Goal: Register for event/course

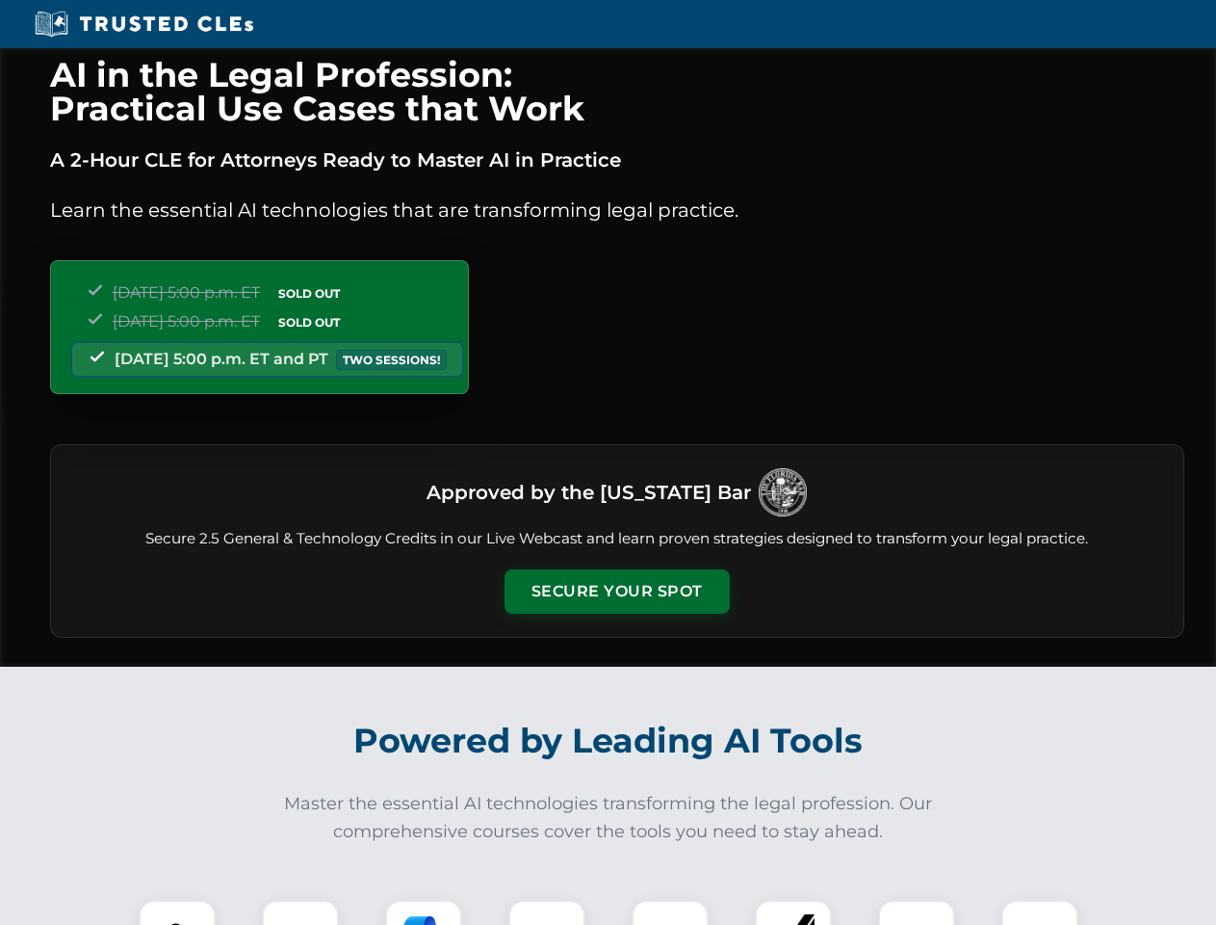
click at [616, 591] on button "Secure Your Spot" at bounding box center [617, 591] width 225 height 44
click at [177, 912] on img at bounding box center [177, 938] width 56 height 56
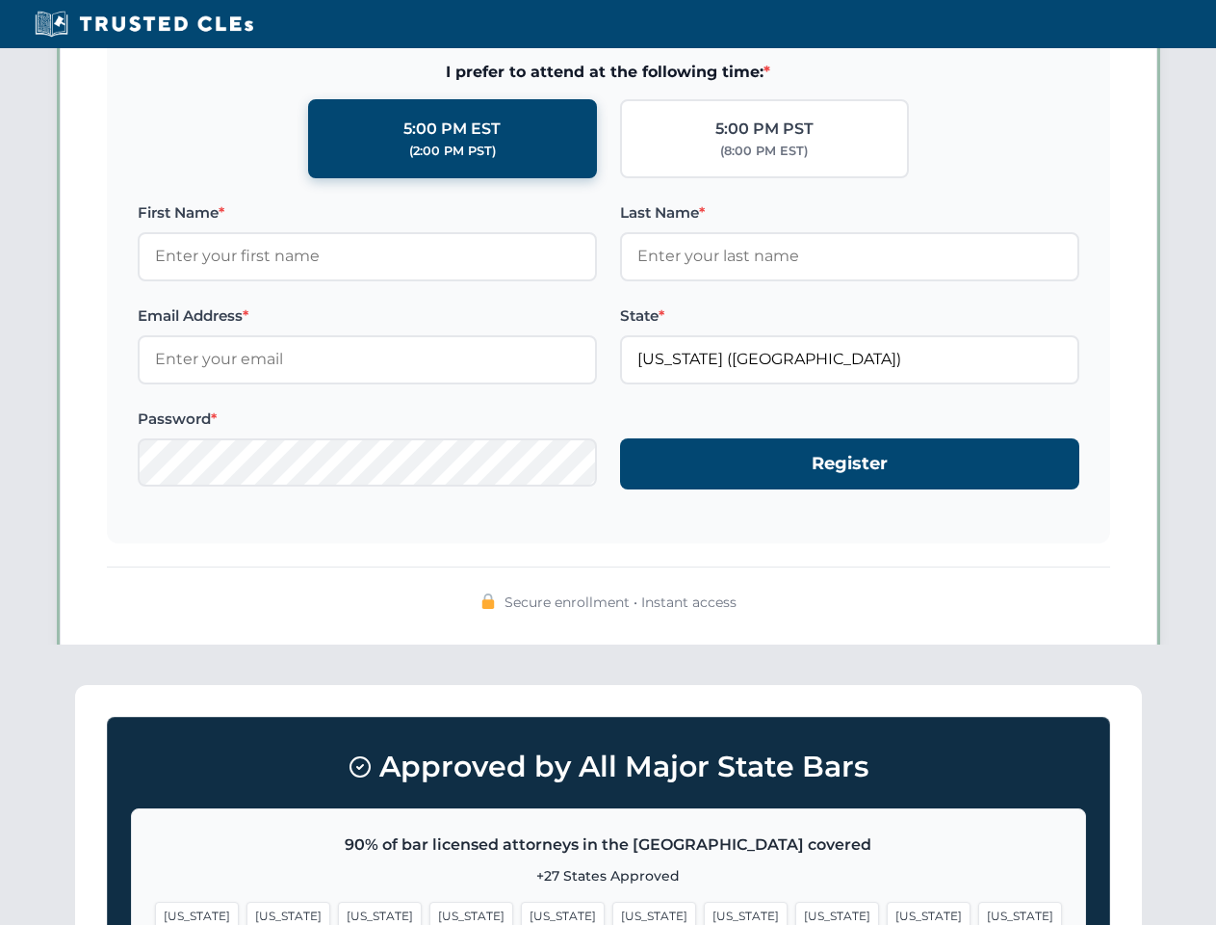
click at [704, 912] on span "[US_STATE]" at bounding box center [746, 915] width 84 height 28
click at [887, 912] on span "[US_STATE]" at bounding box center [929, 915] width 84 height 28
